Goal: Information Seeking & Learning: Learn about a topic

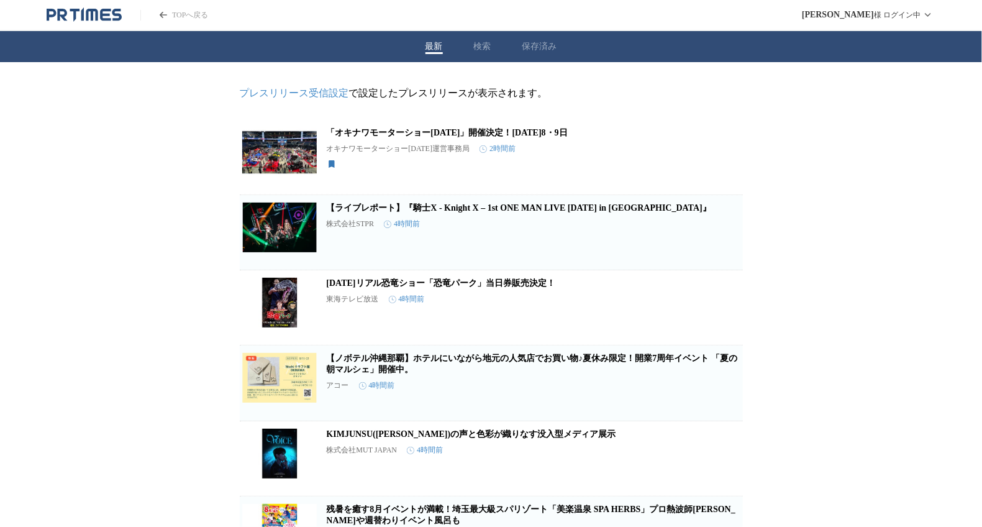
click at [467, 47] on div "最新 検索 保存済み" at bounding box center [491, 46] width 982 height 31
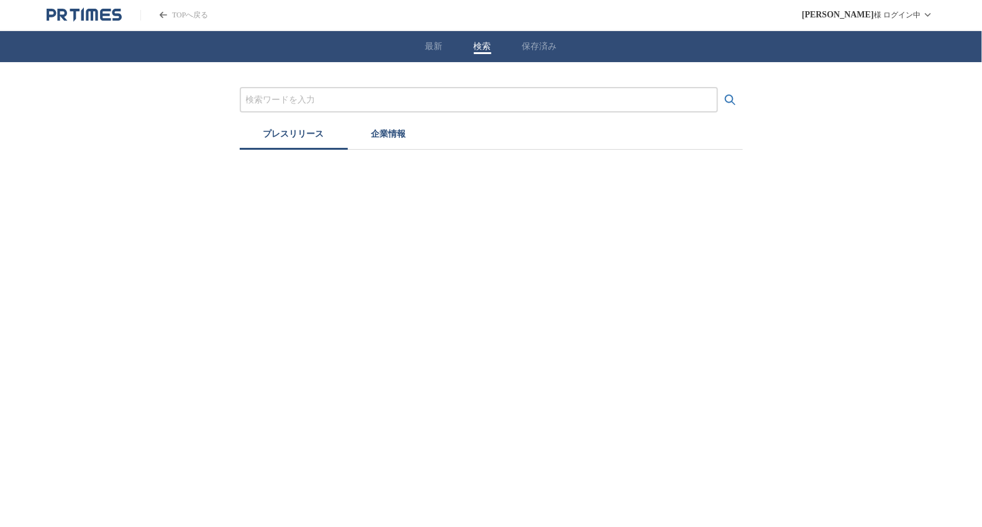
click at [478, 42] on button "検索" at bounding box center [482, 46] width 17 height 11
click at [405, 96] on input "プレスリリースおよび企業を検索する" at bounding box center [483, 100] width 466 height 14
type input "MICE"
click at [722, 88] on button "検索する" at bounding box center [734, 100] width 25 height 25
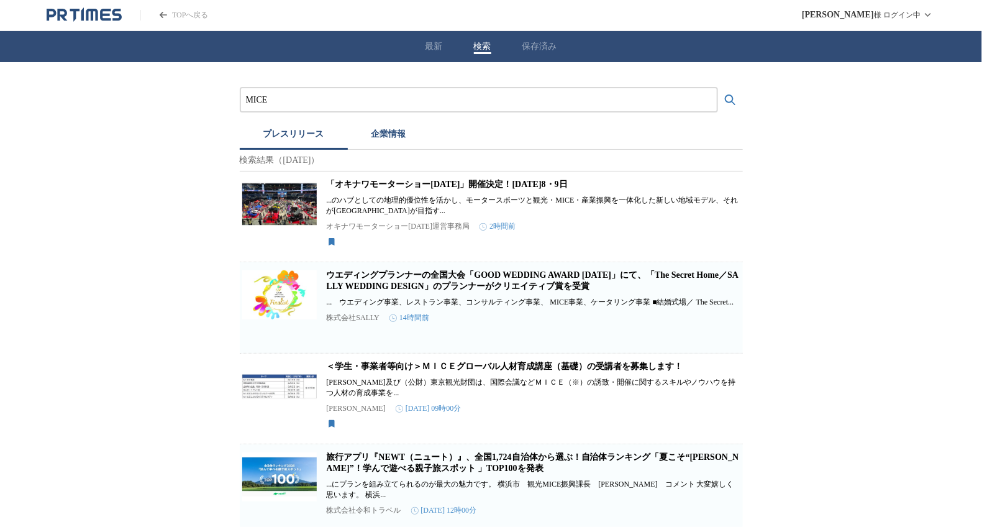
click at [543, 57] on div "最新 検索 保存済み" at bounding box center [491, 46] width 982 height 31
click at [544, 45] on button "保存済み" at bounding box center [539, 46] width 35 height 11
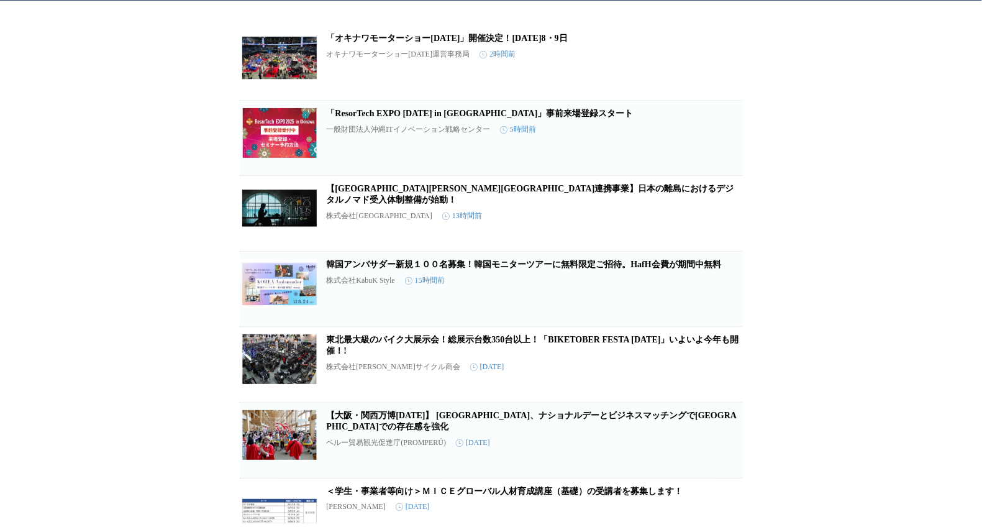
scroll to position [124, 0]
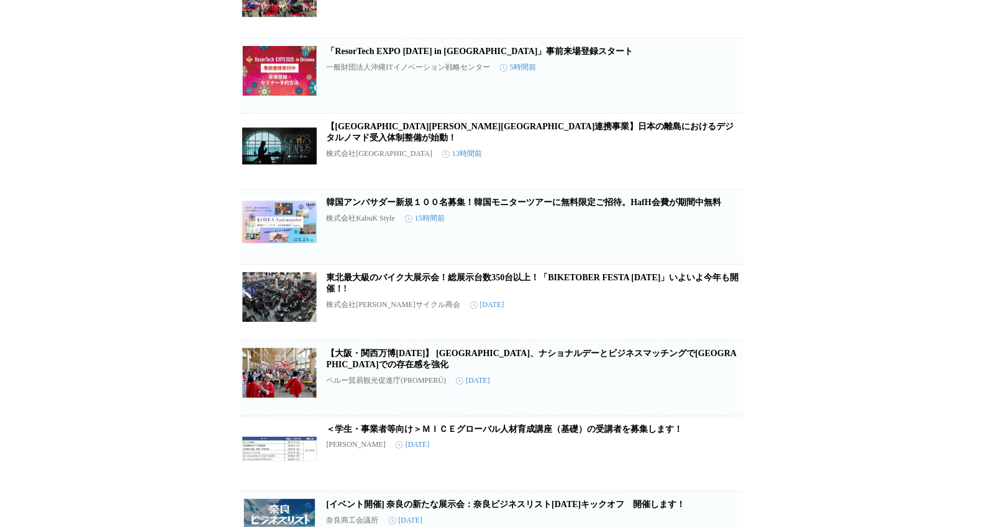
click at [715, 315] on icon "button" at bounding box center [722, 307] width 15 height 15
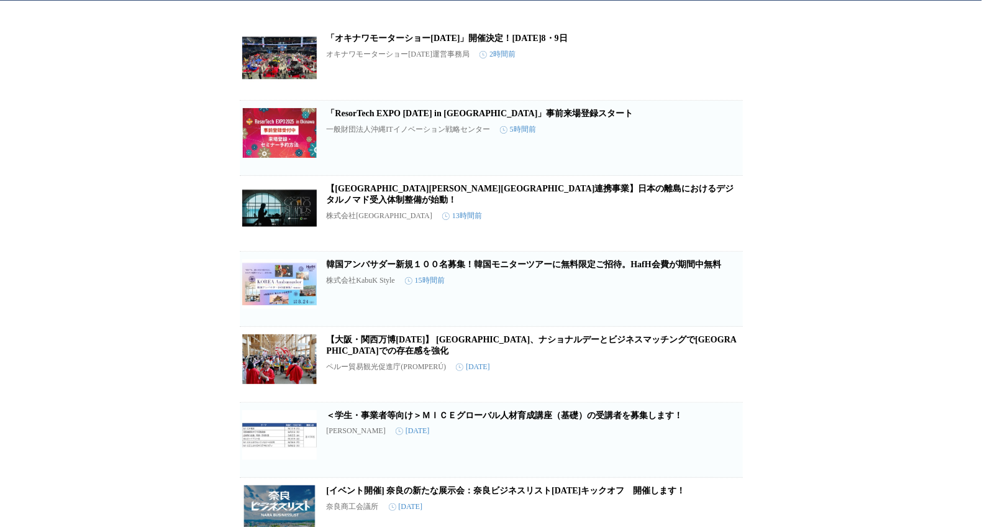
scroll to position [0, 0]
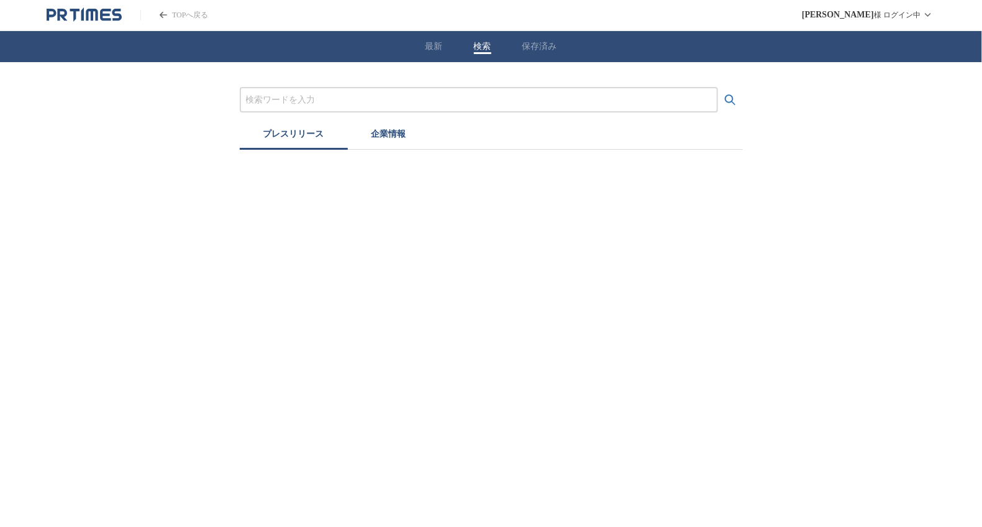
click at [477, 48] on div "最新 検索 保存済み" at bounding box center [491, 46] width 982 height 31
click at [445, 94] on input "プレスリリースおよび企業を検索する" at bounding box center [483, 100] width 466 height 14
click at [722, 88] on button "検索する" at bounding box center [734, 100] width 25 height 25
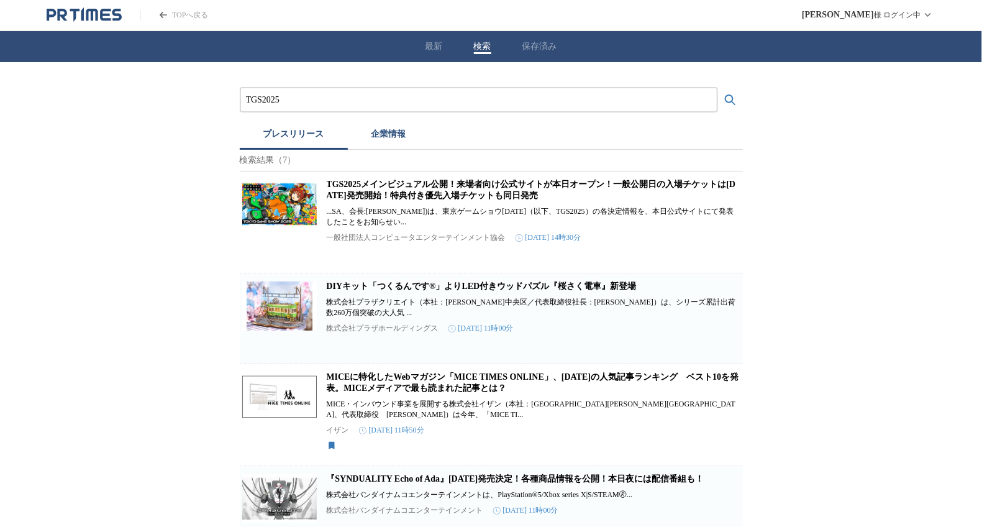
click at [854, 180] on div "TGS2025 プレスリリース 企業情報 検索結果（7） TGS2025メインビジュアル公開！来場者向け公式サイトが本日オープン！一般公開日の入場チケットは7…" at bounding box center [491, 435] width 982 height 746
drag, startPoint x: 264, startPoint y: 96, endPoint x: 347, endPoint y: 100, distance: 83.3
click at [344, 100] on input "TGS2025" at bounding box center [479, 100] width 466 height 14
type input "TGS"
click at [718, 88] on button "検索する" at bounding box center [730, 100] width 25 height 25
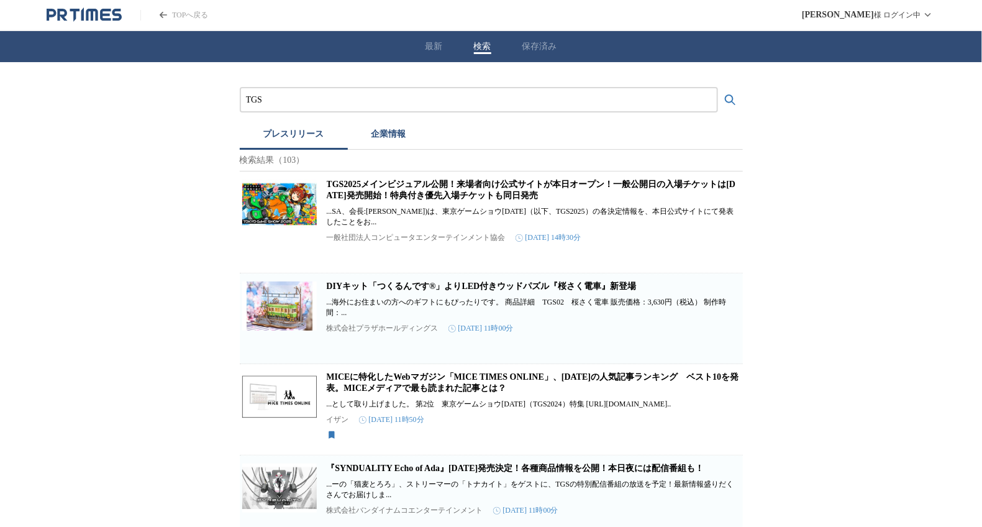
drag, startPoint x: 288, startPoint y: 103, endPoint x: 193, endPoint y: 106, distance: 94.4
click at [94, 13] on icon "PR TIMESのトップページはこちら" at bounding box center [84, 14] width 75 height 15
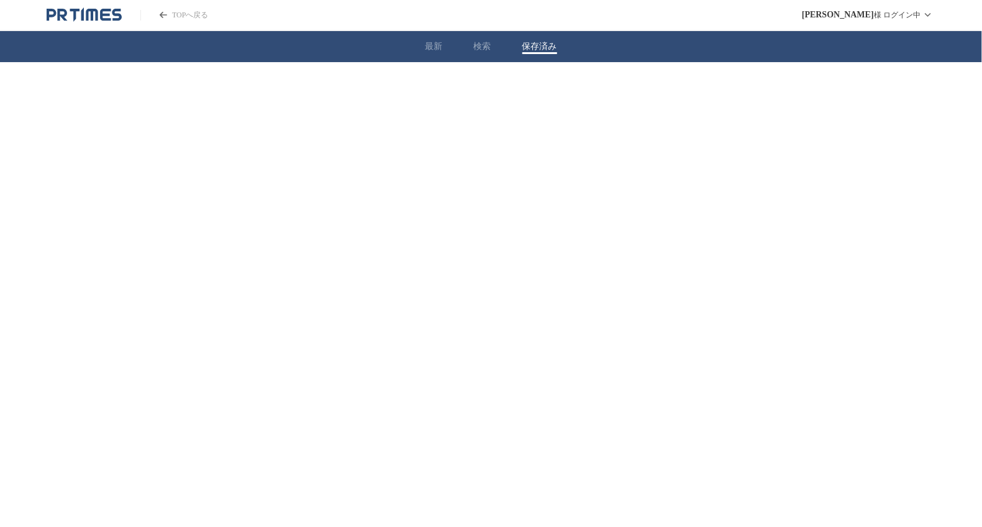
click at [537, 48] on button "保存済み" at bounding box center [539, 46] width 35 height 11
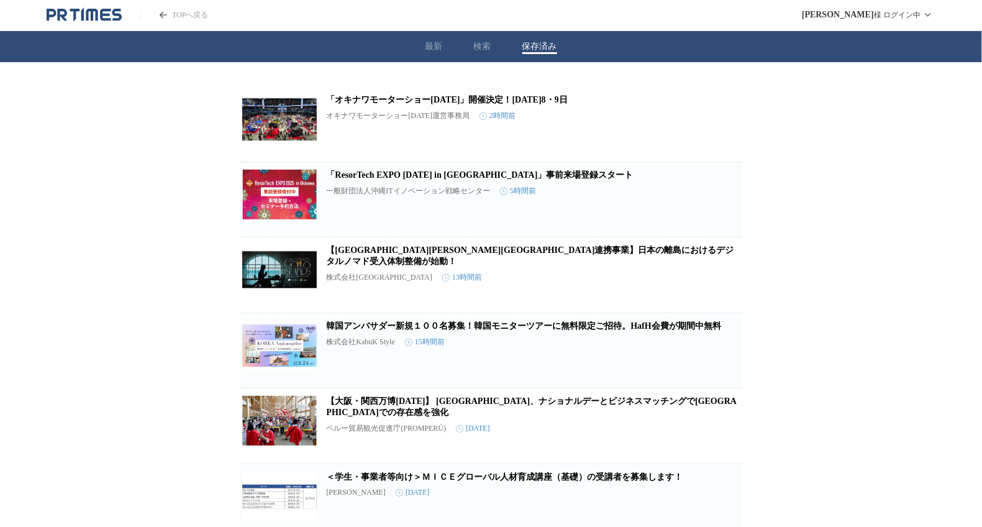
click at [722, 355] on icon "button" at bounding box center [722, 355] width 9 height 11
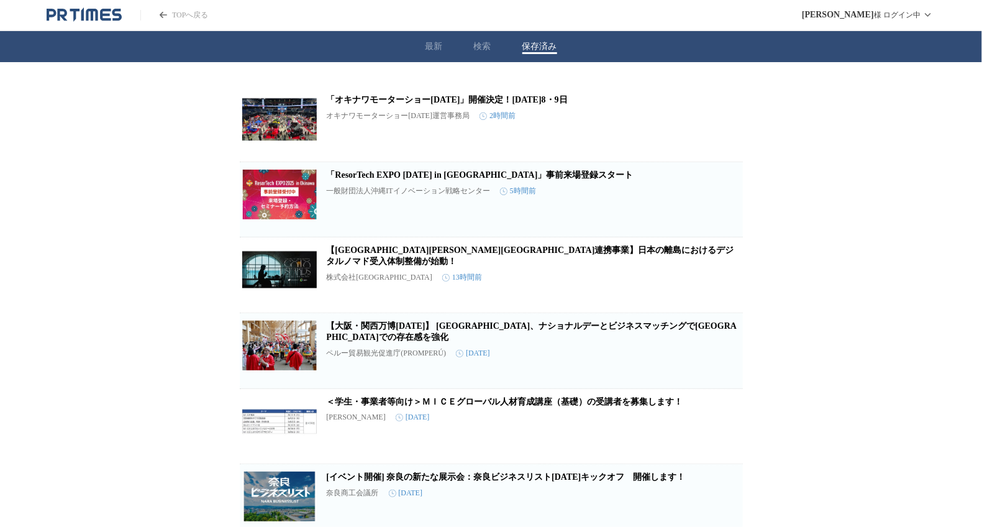
scroll to position [124, 0]
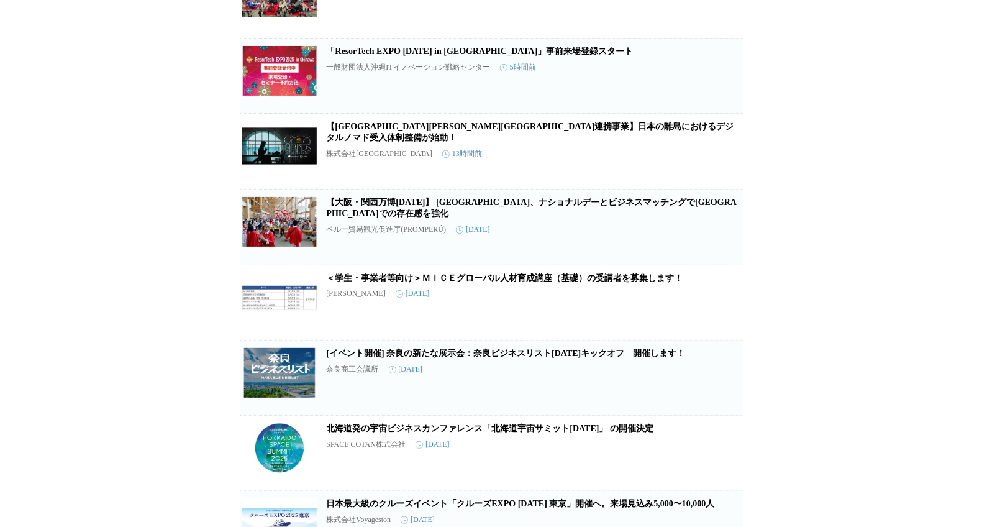
click at [463, 281] on link "＜学生・事業者等向け＞ＭＩＣＥグローバル人材育成講座（基礎）の受講者を募集します！" at bounding box center [505, 277] width 356 height 9
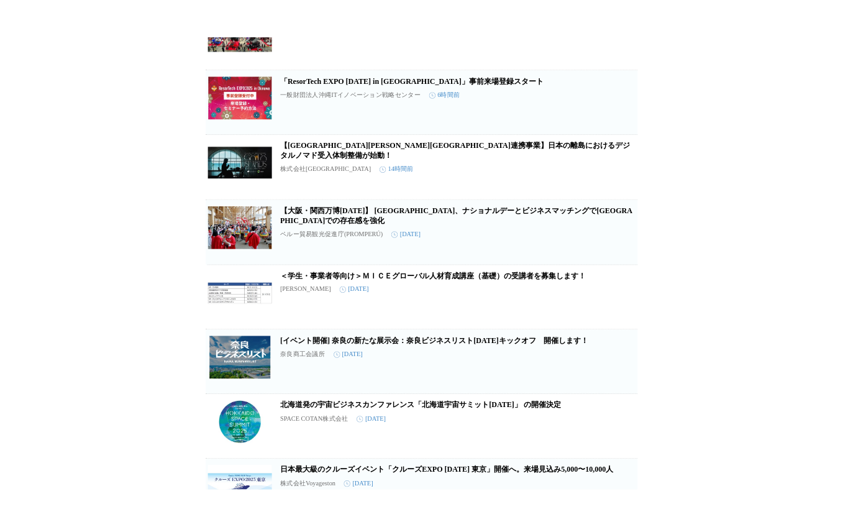
scroll to position [0, 0]
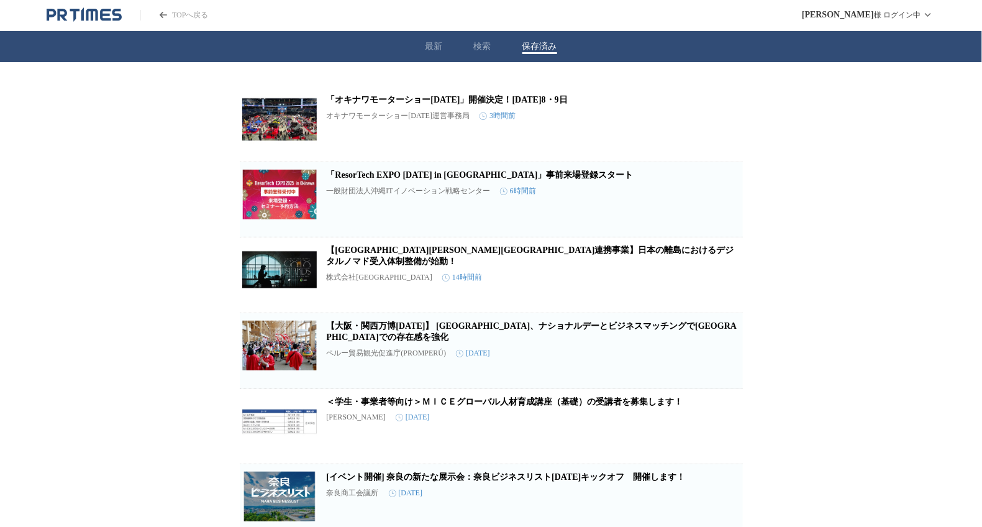
click at [725, 433] on icon "button" at bounding box center [722, 430] width 9 height 11
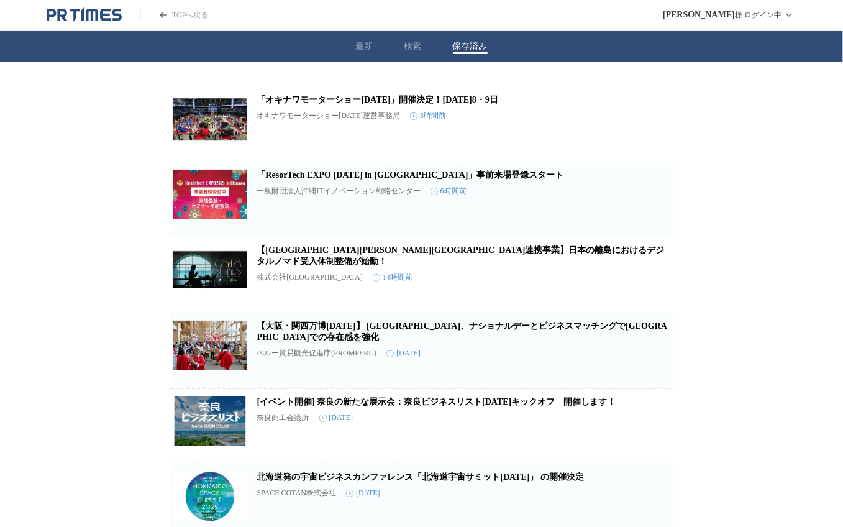
click at [418, 398] on link "[イベント開催] 奈良の新たな展示会：奈良ビジネスリスト[DATE]キックオフ　開催します！" at bounding box center [436, 401] width 359 height 9
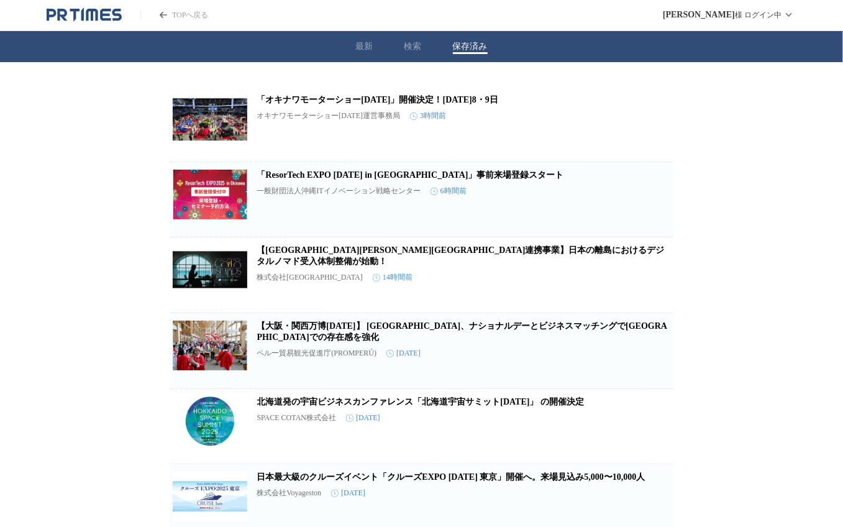
click at [423, 394] on article "北海道発の宇宙ビジネスカンファレンス​「北海道宇宙サミット[DATE]」 の開催決定 SPACE COTAN株式会社 [DATE] 保存を解除" at bounding box center [421, 426] width 503 height 75
click at [425, 401] on link "北海道発の宇宙ビジネスカンファレンス​「北海道宇宙サミット[DATE]」 の開催決定" at bounding box center [420, 401] width 327 height 9
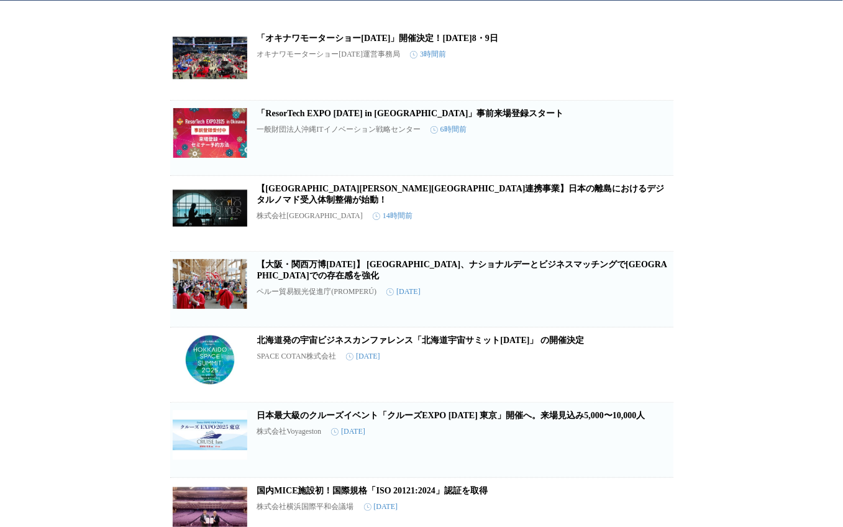
click at [351, 413] on link "日本最大級のクルーズイベント「クルーズEXPO [DATE] 東京」開催へ。来場見込み5,000〜10,000人" at bounding box center [451, 414] width 388 height 9
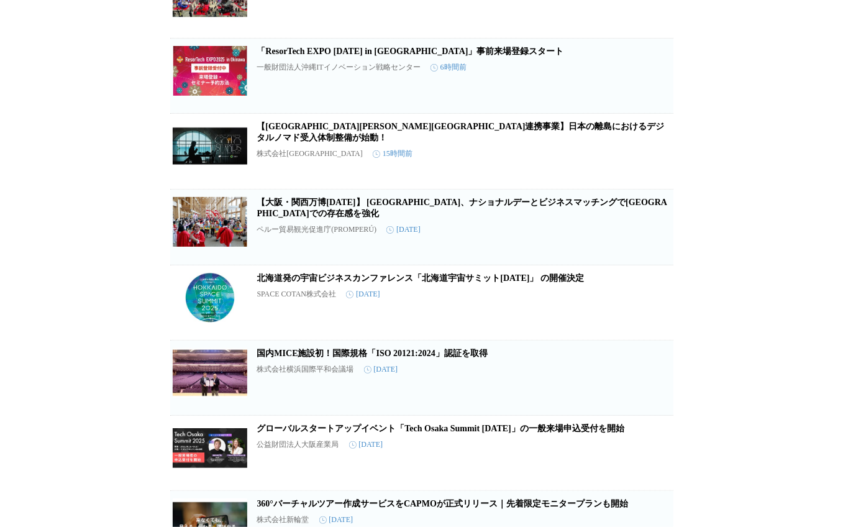
scroll to position [186, 0]
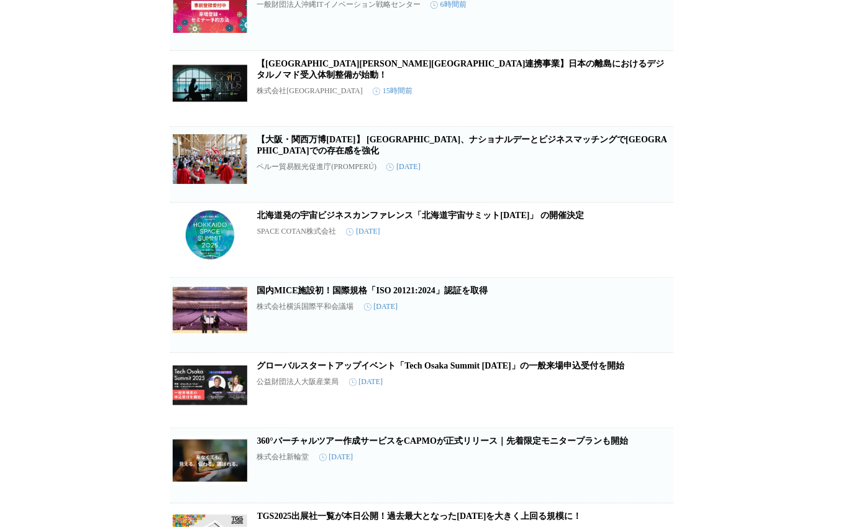
click at [643, 394] on button "保存を解除" at bounding box center [653, 407] width 40 height 40
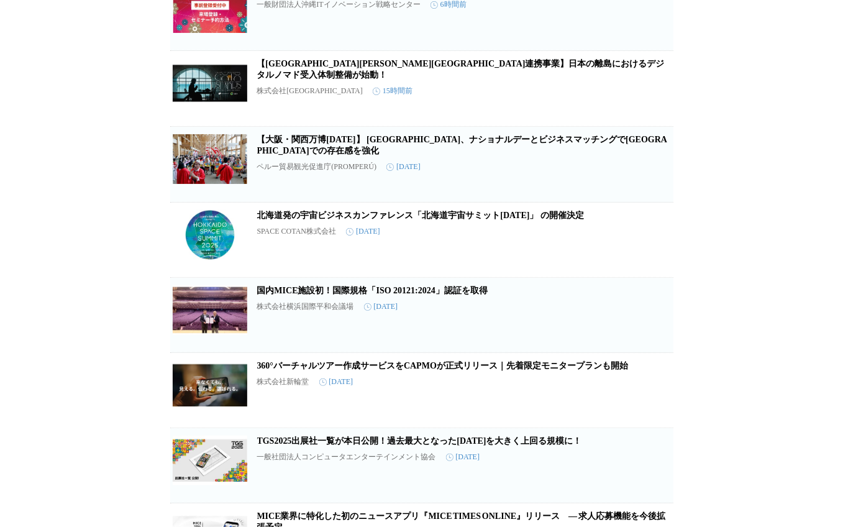
scroll to position [0, 0]
